Goal: Book appointment/travel/reservation

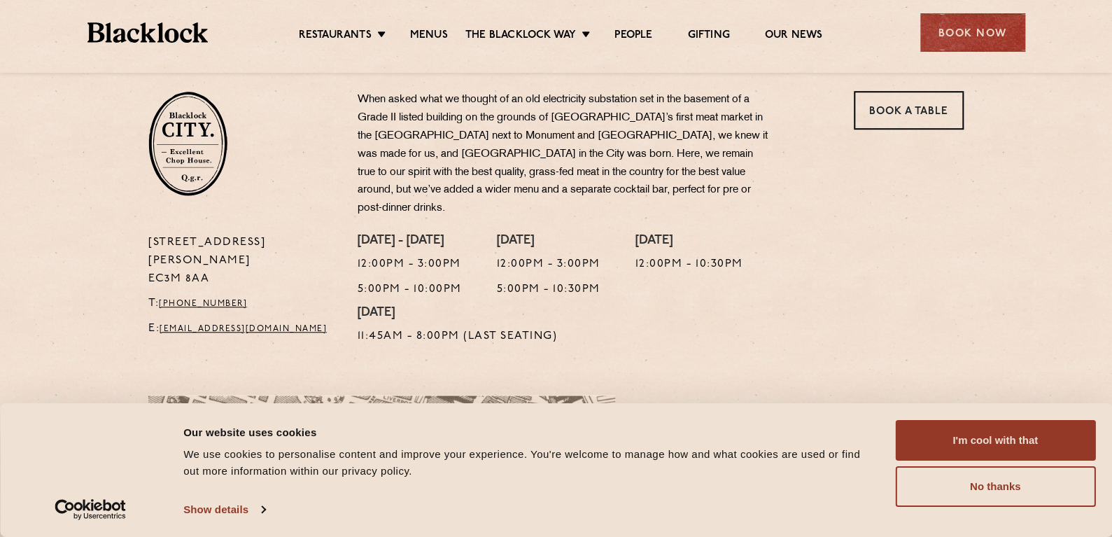
click at [1003, 440] on button "I'm cool with that" at bounding box center [995, 440] width 200 height 41
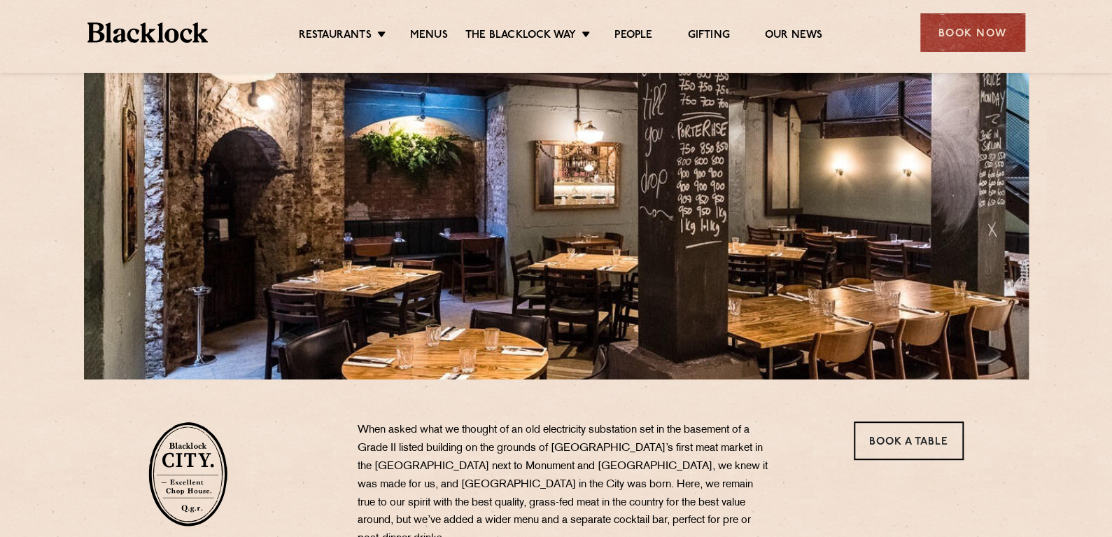
scroll to position [17, 0]
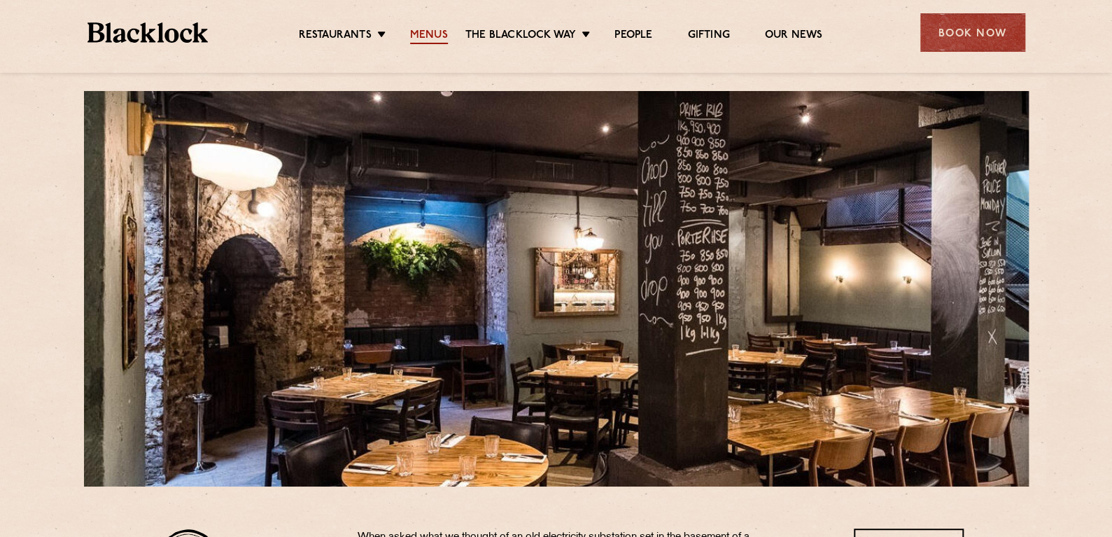
click at [419, 29] on link "Menus" at bounding box center [429, 36] width 38 height 15
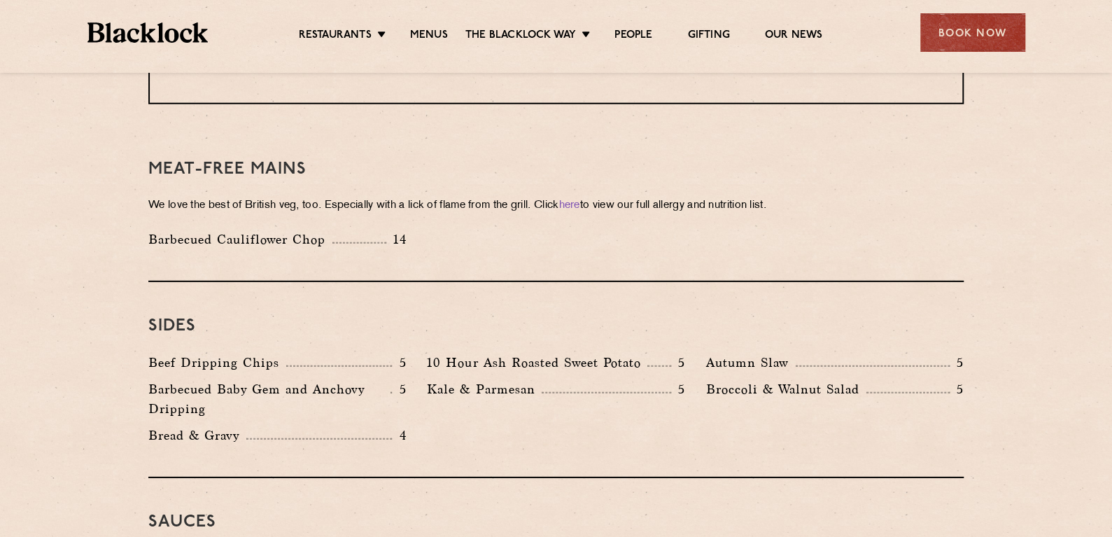
scroll to position [1958, 0]
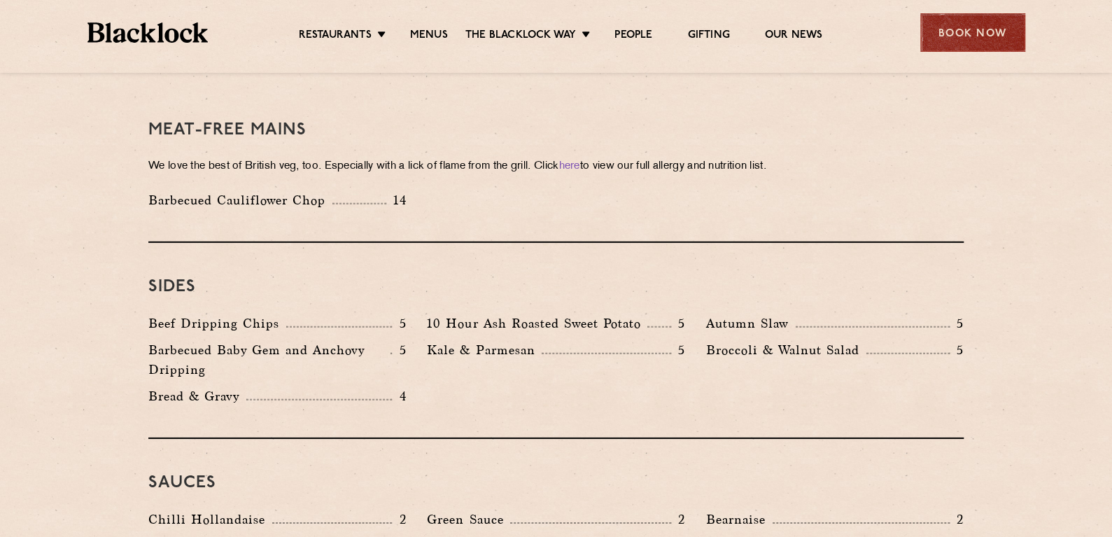
click at [972, 32] on div "Book Now" at bounding box center [972, 32] width 105 height 38
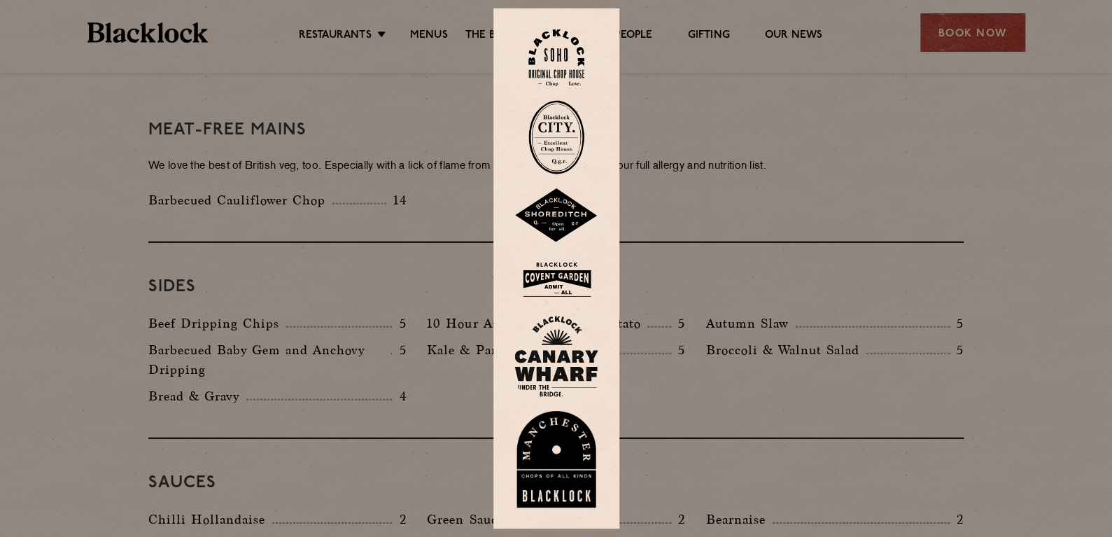
click at [558, 140] on img at bounding box center [556, 137] width 56 height 74
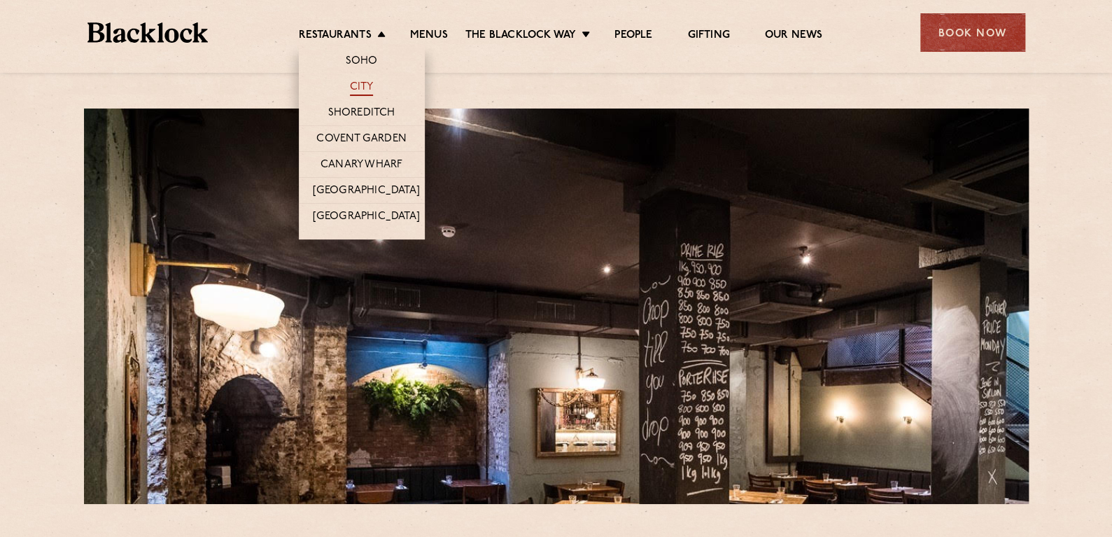
click at [353, 81] on link "City" at bounding box center [362, 87] width 24 height 15
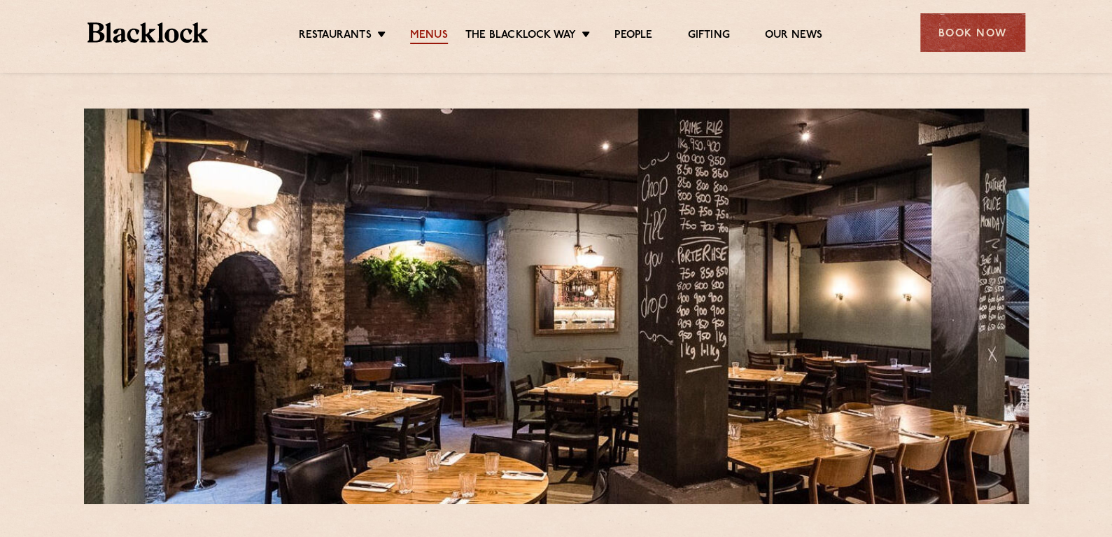
click at [437, 34] on link "Menus" at bounding box center [429, 36] width 38 height 15
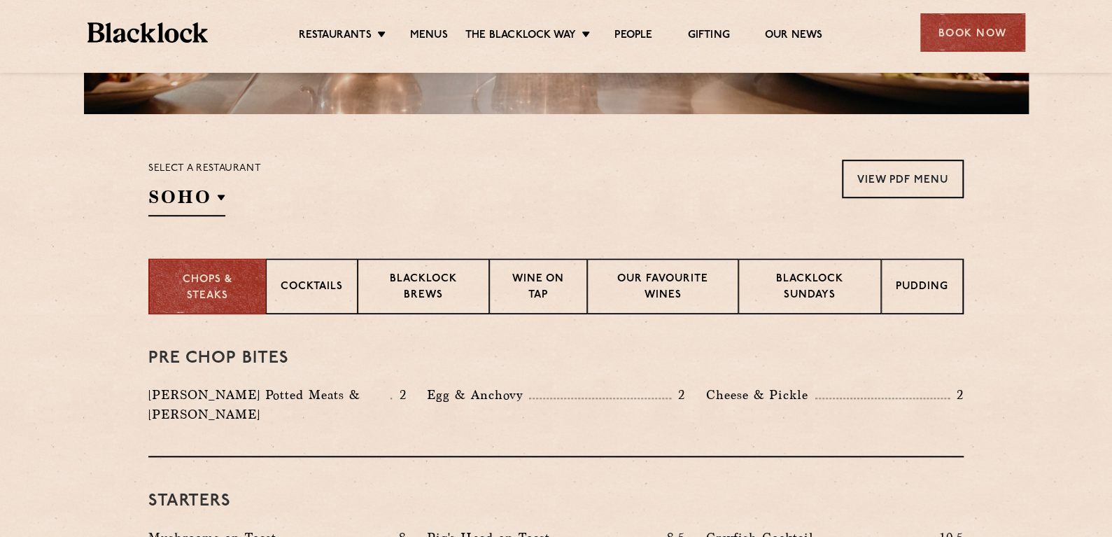
scroll to position [326, 0]
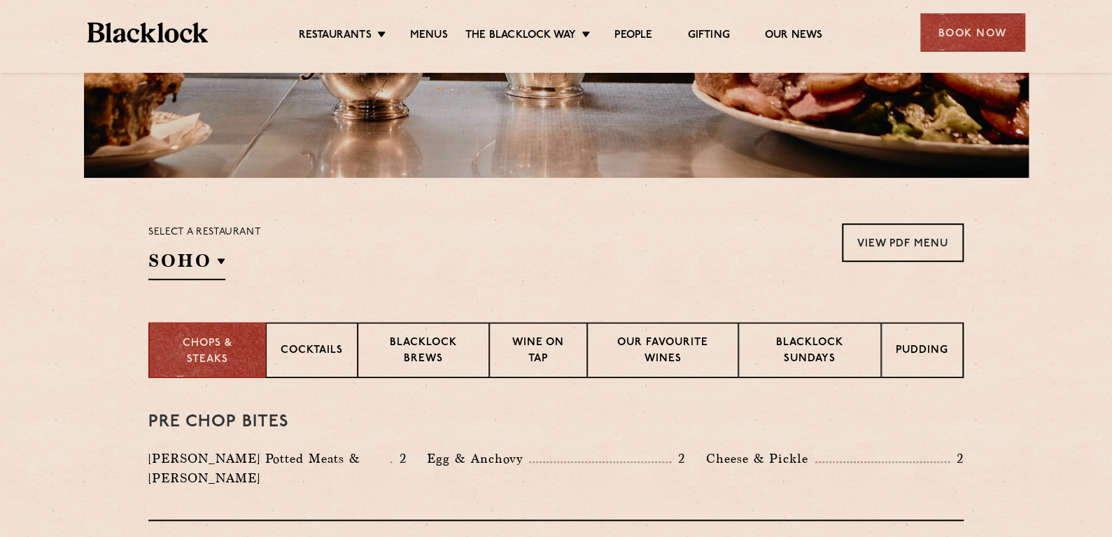
click at [146, 34] on img at bounding box center [147, 32] width 121 height 20
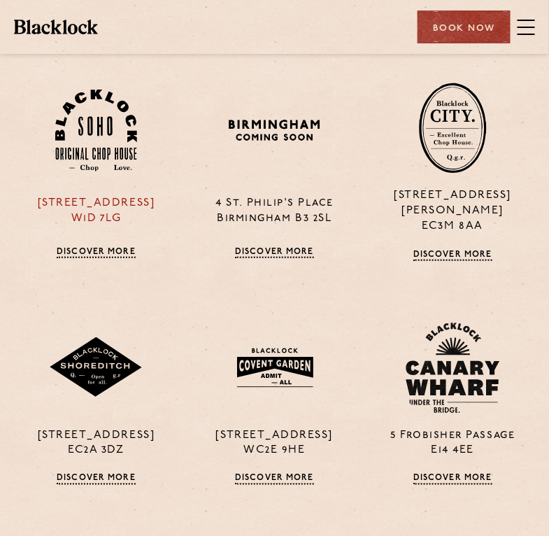
scroll to position [1132, 0]
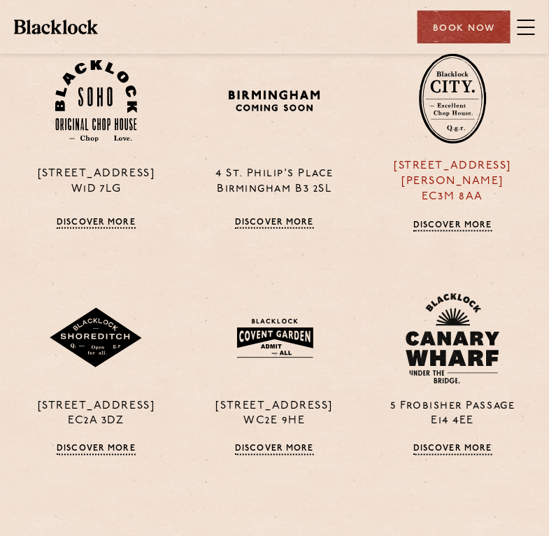
click at [454, 107] on img at bounding box center [453, 98] width 69 height 91
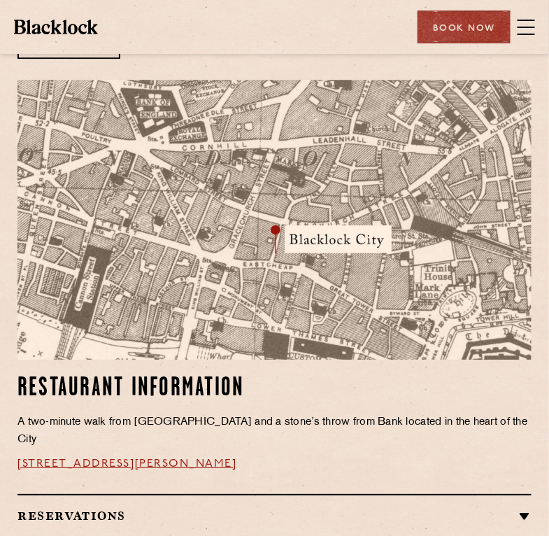
scroll to position [700, 0]
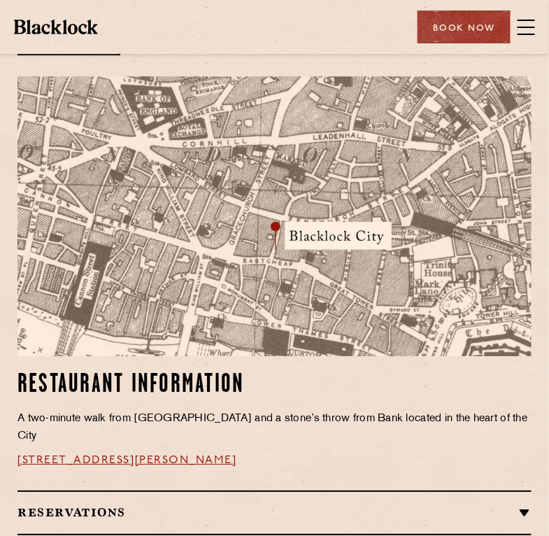
click at [255, 222] on img at bounding box center [274, 216] width 514 height 280
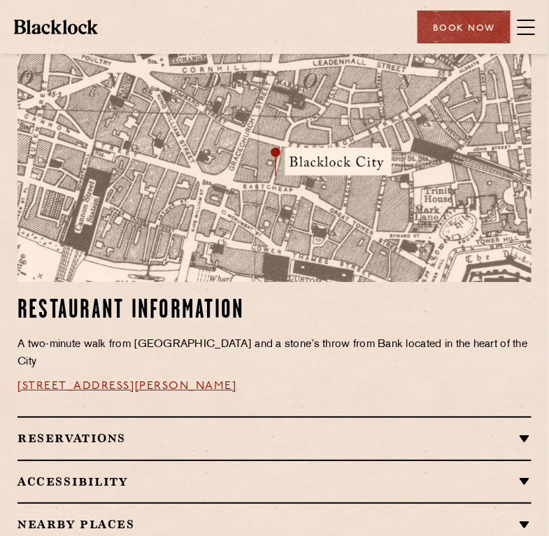
scroll to position [770, 0]
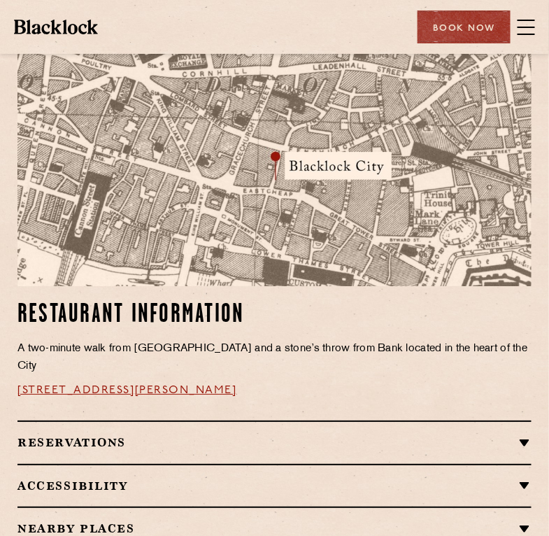
click at [152, 388] on link "[STREET_ADDRESS][PERSON_NAME]" at bounding box center [127, 390] width 220 height 11
